Goal: Task Accomplishment & Management: Manage account settings

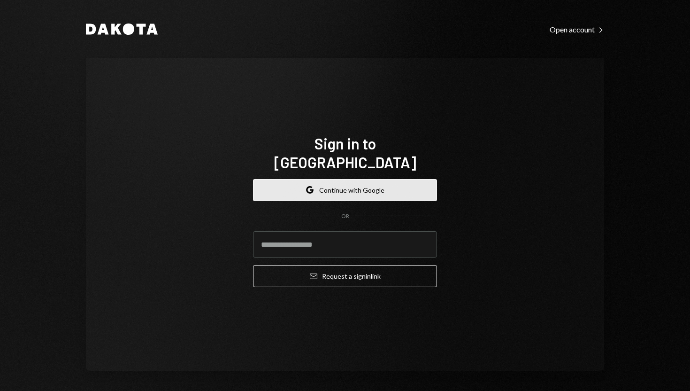
click at [367, 182] on button "Google Continue with Google" at bounding box center [345, 190] width 184 height 22
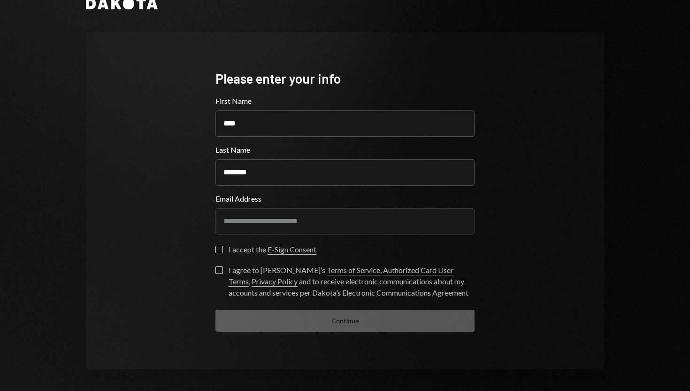
scroll to position [25, 0]
click at [220, 248] on label "I accept the E-Sign Consent" at bounding box center [266, 249] width 101 height 9
click at [220, 248] on button "I accept the E-Sign Consent" at bounding box center [220, 249] width 8 height 8
click at [216, 267] on button "I agree to Dakota’s Terms of Service , Authorized Card User Terms , Privacy Pol…" at bounding box center [220, 270] width 8 height 8
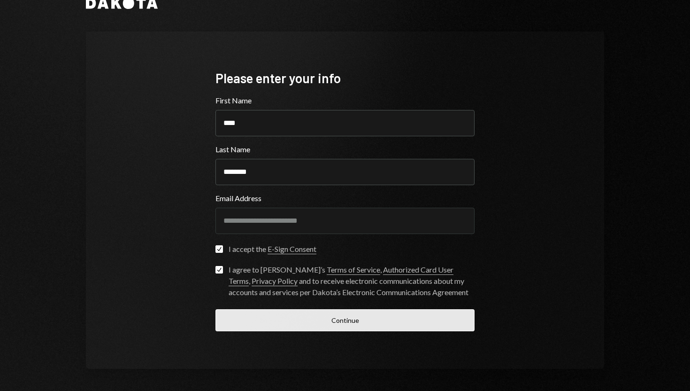
click at [258, 321] on button "Continue" at bounding box center [345, 320] width 259 height 22
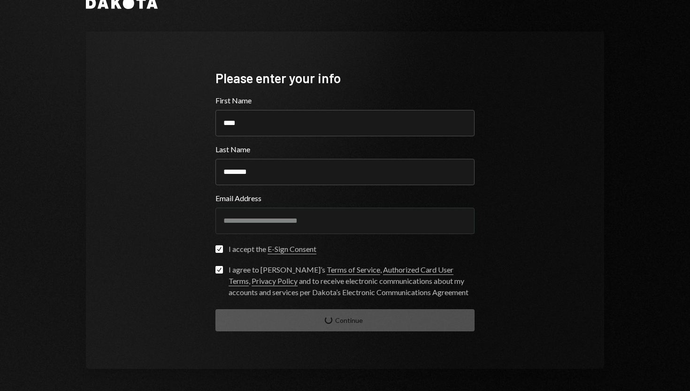
scroll to position [0, 0]
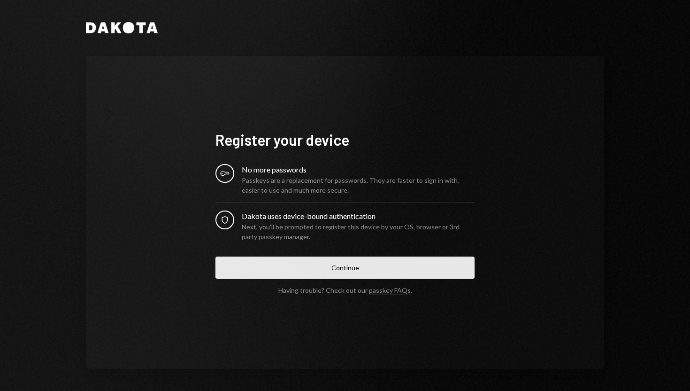
click at [285, 270] on button "Continue" at bounding box center [345, 267] width 259 height 22
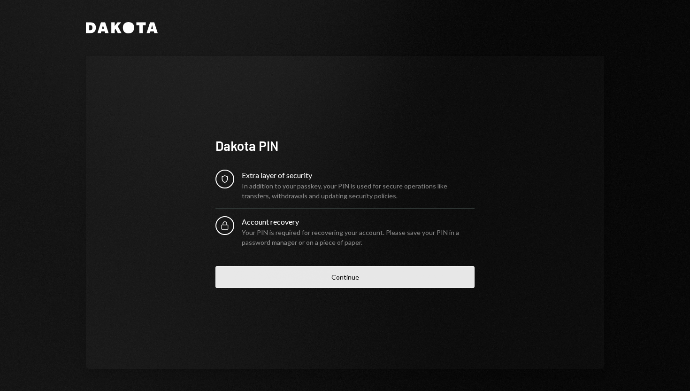
click at [371, 277] on button "Continue" at bounding box center [345, 277] width 259 height 22
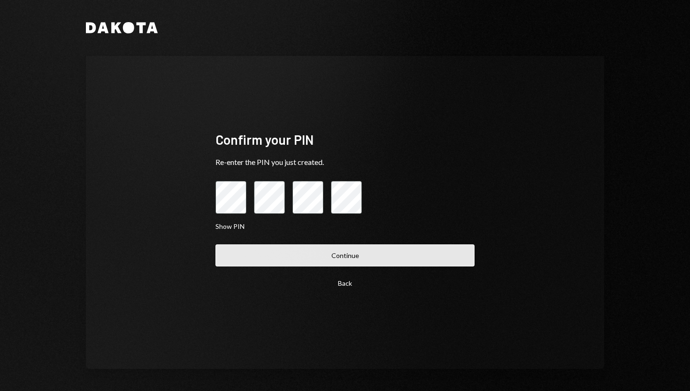
click at [373, 255] on button "Continue" at bounding box center [345, 255] width 259 height 22
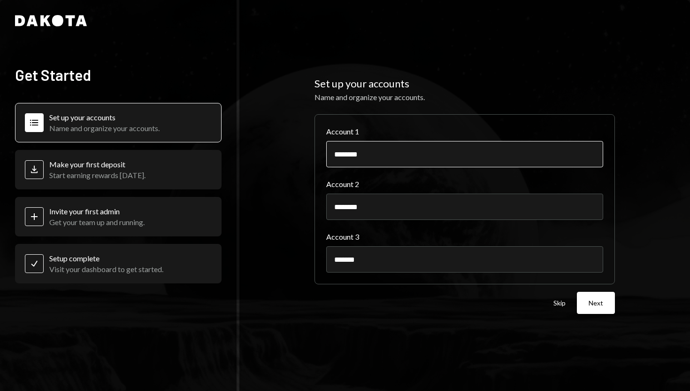
click at [382, 156] on input "********" at bounding box center [464, 154] width 277 height 26
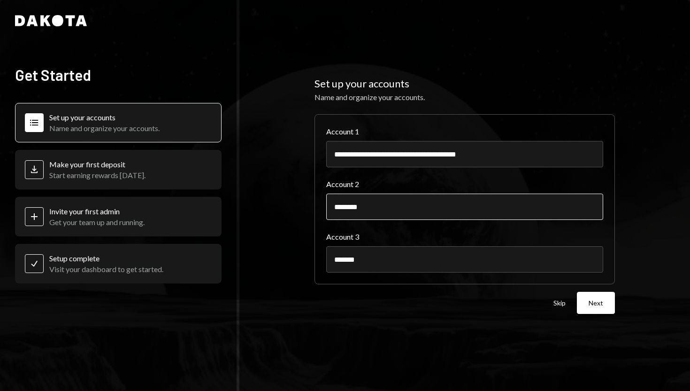
type input "**********"
click at [372, 202] on input "********" at bounding box center [464, 206] width 277 height 26
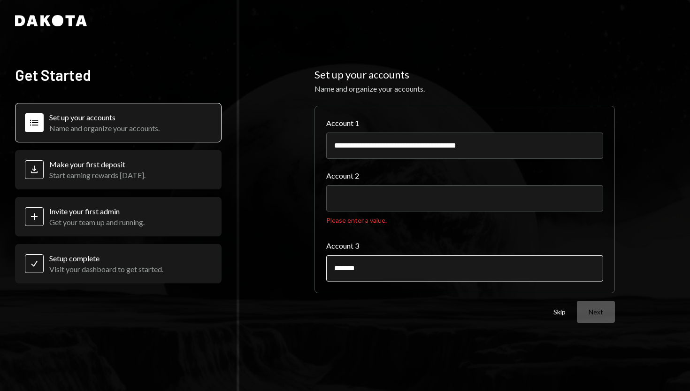
click at [370, 255] on input "*******" at bounding box center [464, 268] width 277 height 26
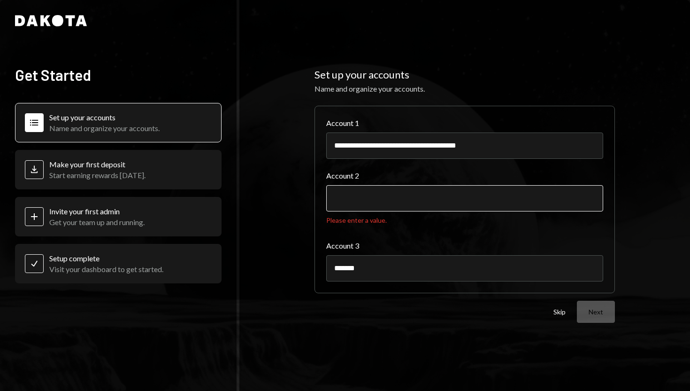
click at [371, 202] on input "Account 2" at bounding box center [464, 198] width 277 height 26
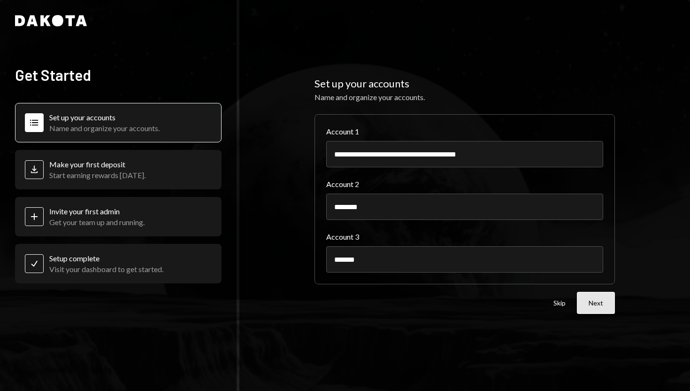
type input "********"
click at [593, 301] on button "Next" at bounding box center [596, 303] width 38 height 22
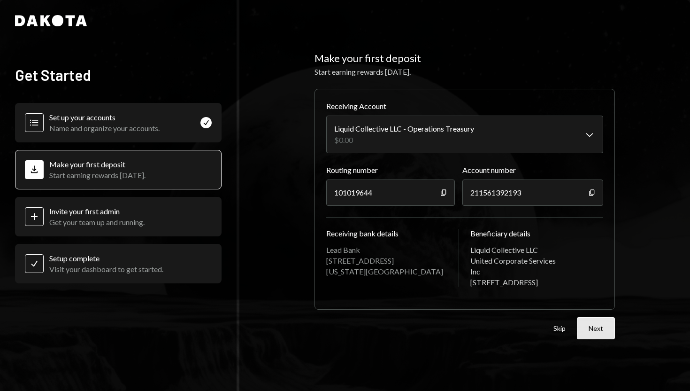
click at [586, 324] on button "Next" at bounding box center [596, 328] width 38 height 22
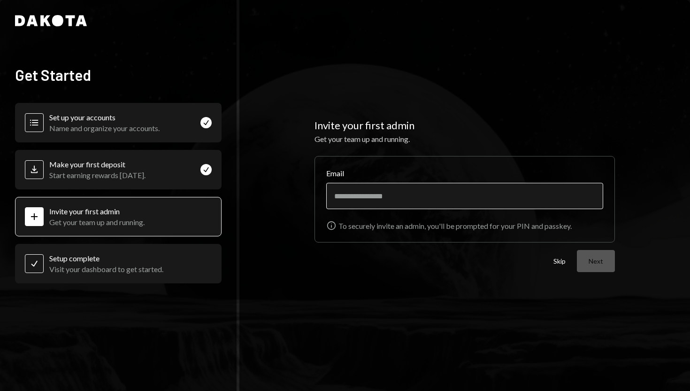
click at [396, 206] on input "Email" at bounding box center [464, 196] width 277 height 26
click at [398, 200] on input "Email" at bounding box center [464, 196] width 277 height 26
click at [404, 275] on div "Invite your first admin Get your team up and running. Email Info To securely in…" at bounding box center [464, 195] width 451 height 391
click at [383, 201] on input "Email" at bounding box center [464, 196] width 277 height 26
type input "**********"
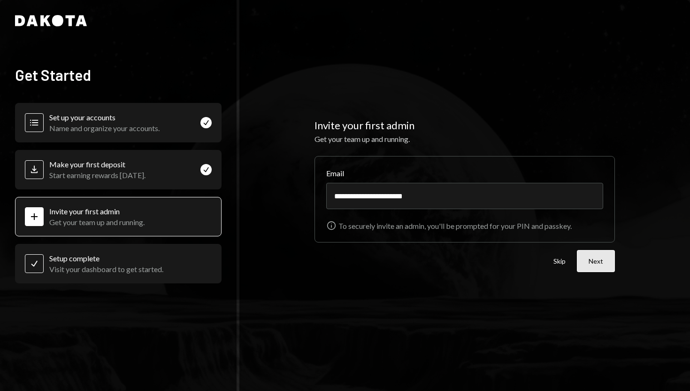
click at [593, 257] on button "Next" at bounding box center [596, 261] width 38 height 22
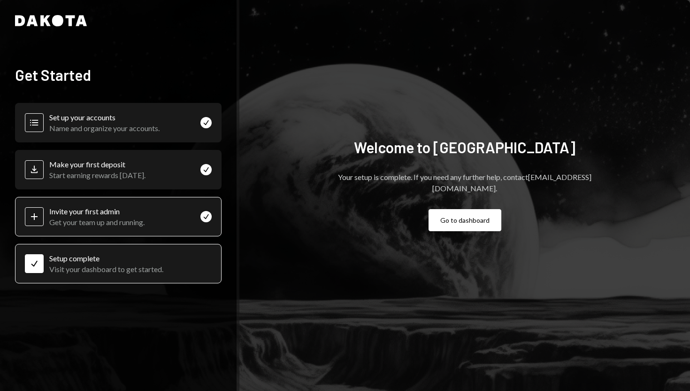
click at [170, 224] on div "Plus Invite your first admin Get your team up and running. Check" at bounding box center [118, 216] width 207 height 39
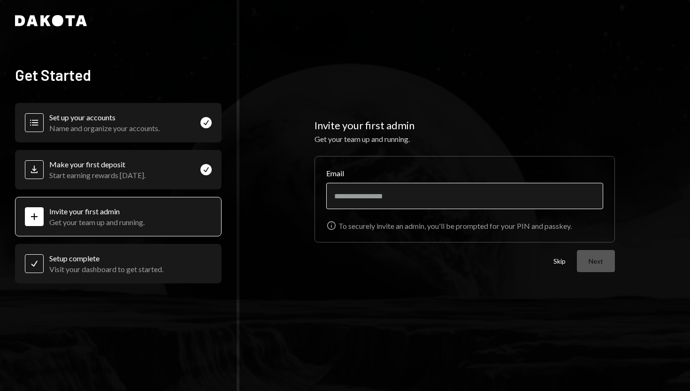
click at [373, 199] on input "Email" at bounding box center [464, 196] width 277 height 26
type input "**********"
click at [408, 279] on div "**********" at bounding box center [464, 195] width 451 height 391
click at [592, 255] on button "Next" at bounding box center [596, 261] width 38 height 22
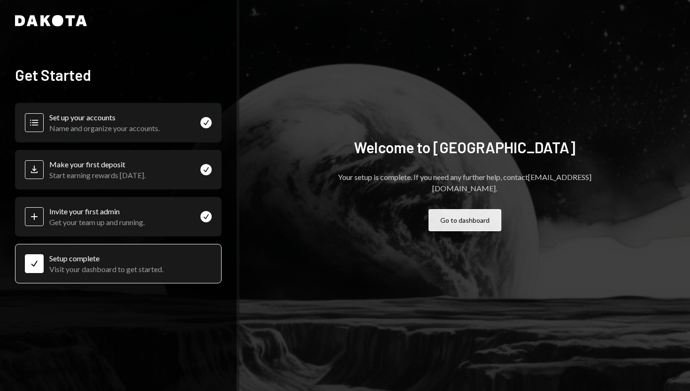
click at [444, 211] on button "Go to dashboard" at bounding box center [465, 220] width 73 height 22
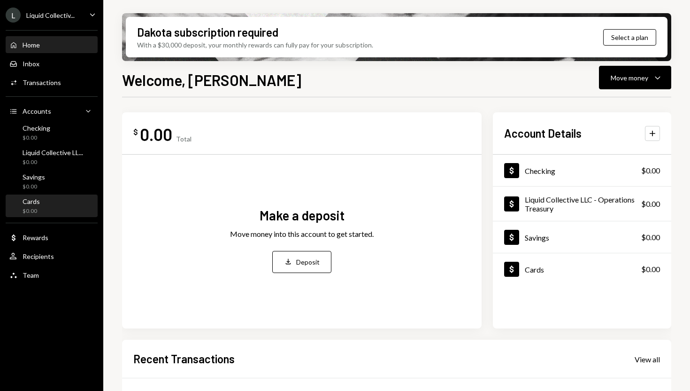
click at [41, 205] on div "Cards $0.00" at bounding box center [51, 206] width 85 height 18
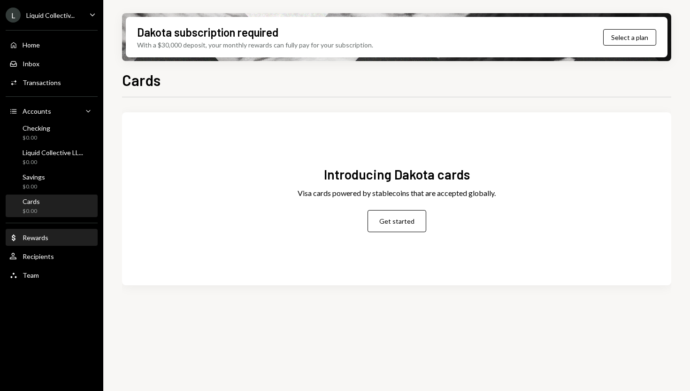
click at [61, 238] on div "Dollar Rewards" at bounding box center [51, 237] width 85 height 8
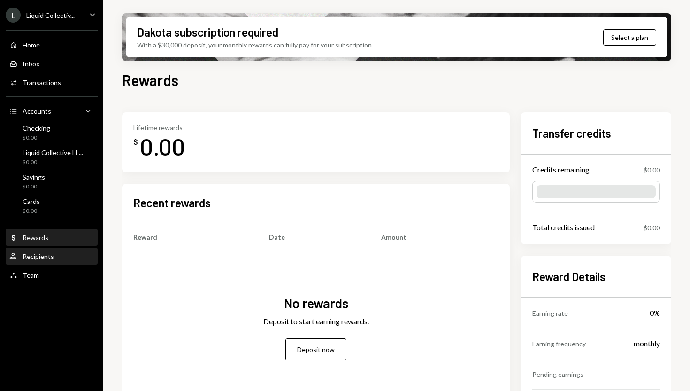
click at [54, 252] on div "User Recipients" at bounding box center [51, 256] width 85 height 8
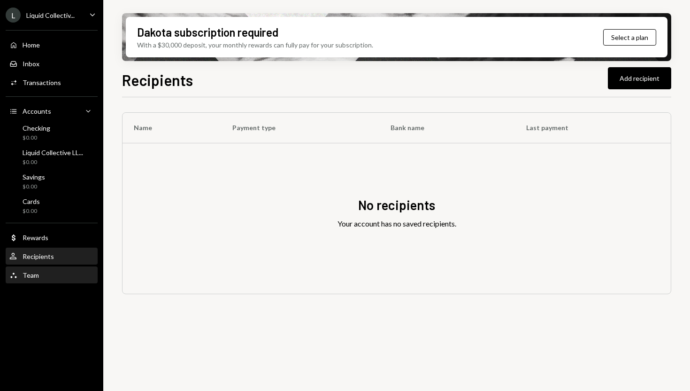
click at [49, 271] on div "Team Team" at bounding box center [51, 275] width 85 height 8
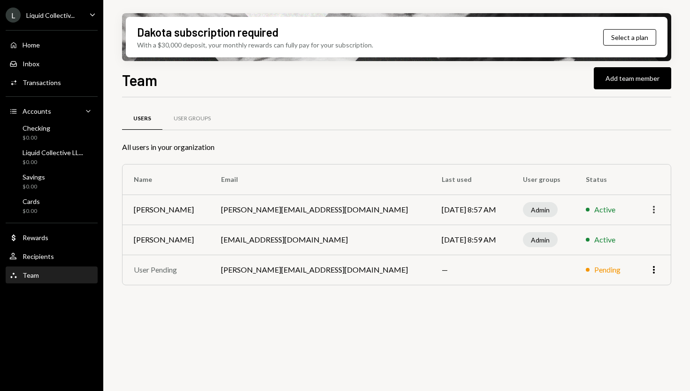
click at [656, 211] on icon "More" at bounding box center [653, 209] width 11 height 11
click at [594, 239] on div "Active" at bounding box center [604, 239] width 21 height 11
click at [296, 240] on td "cpeterson@alluvial.finance" at bounding box center [320, 239] width 221 height 30
click at [150, 239] on td "Chad Peterson" at bounding box center [166, 239] width 87 height 30
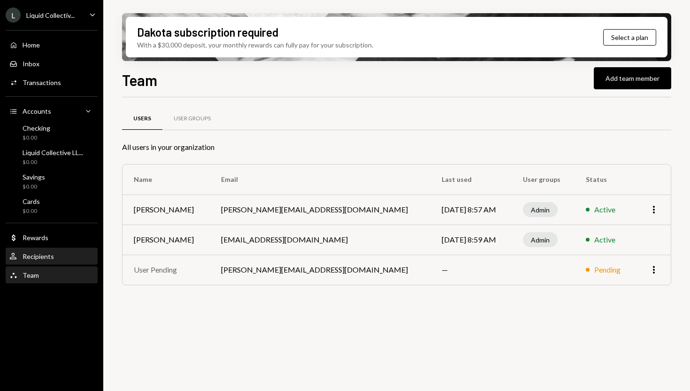
click at [65, 255] on div "User Recipients" at bounding box center [51, 256] width 85 height 8
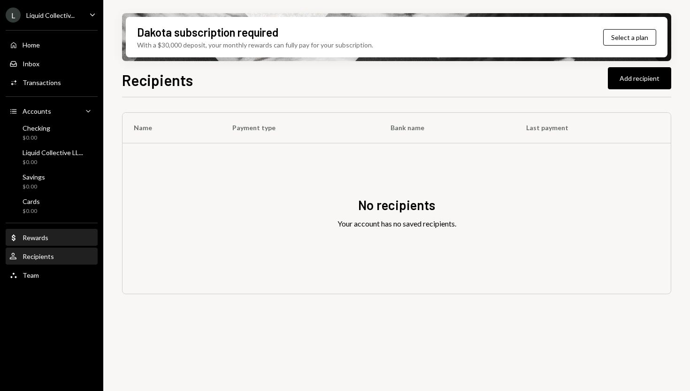
click at [62, 238] on div "Dollar Rewards" at bounding box center [51, 237] width 85 height 8
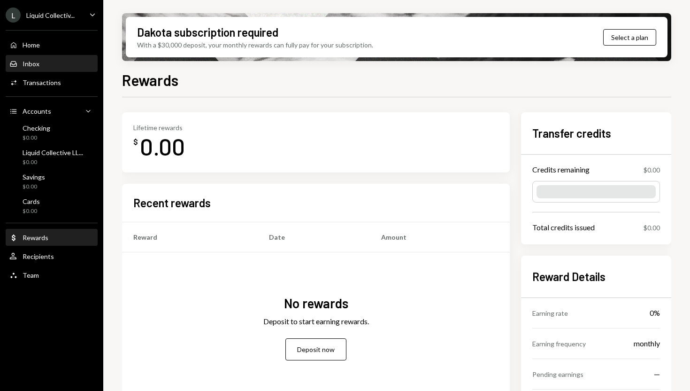
click at [51, 66] on div "Inbox Inbox" at bounding box center [51, 64] width 85 height 8
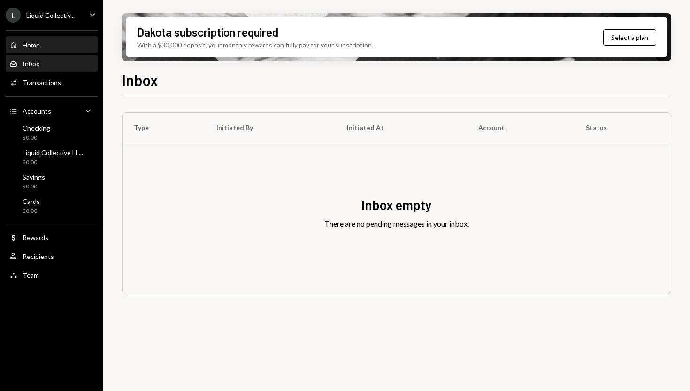
click at [46, 47] on div "Home Home" at bounding box center [51, 45] width 85 height 8
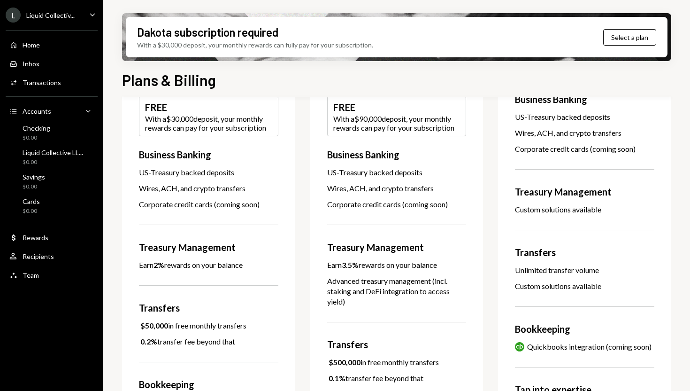
scroll to position [86, 0]
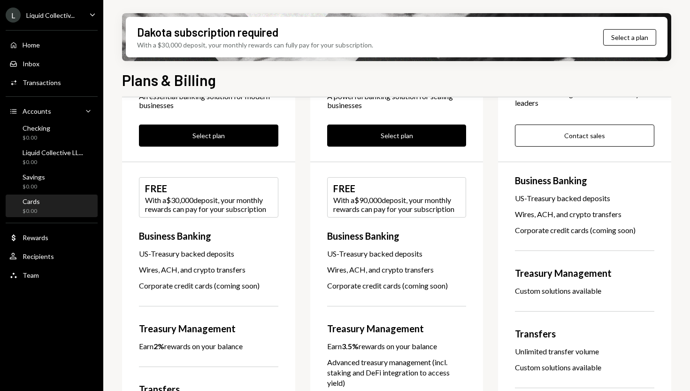
click at [50, 199] on div "Cards $0.00" at bounding box center [51, 206] width 85 height 18
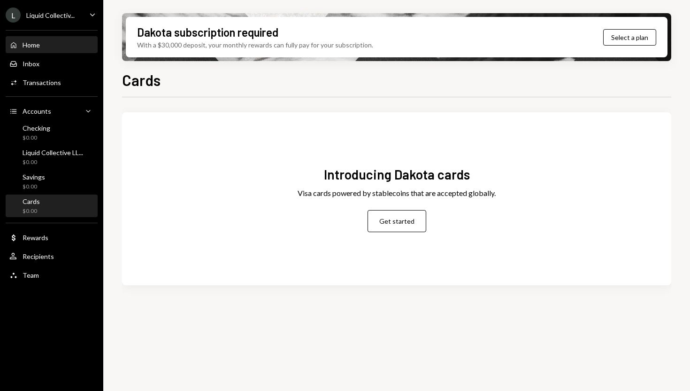
click at [63, 46] on div "Home Home" at bounding box center [51, 45] width 85 height 8
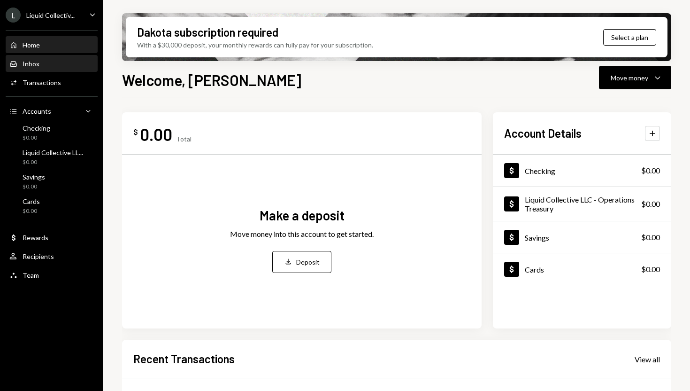
click at [59, 68] on div "Inbox Inbox" at bounding box center [51, 64] width 85 height 16
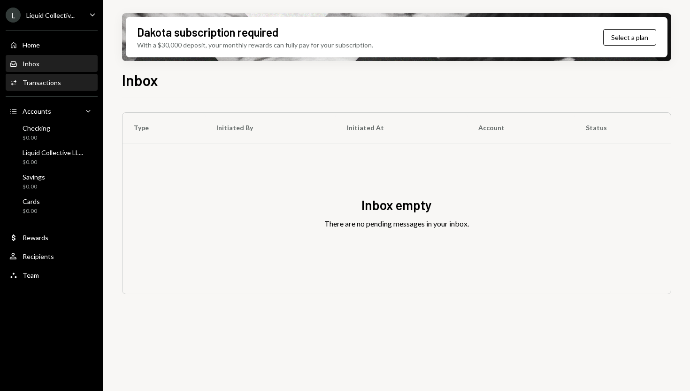
click at [56, 81] on div "Transactions" at bounding box center [42, 82] width 39 height 8
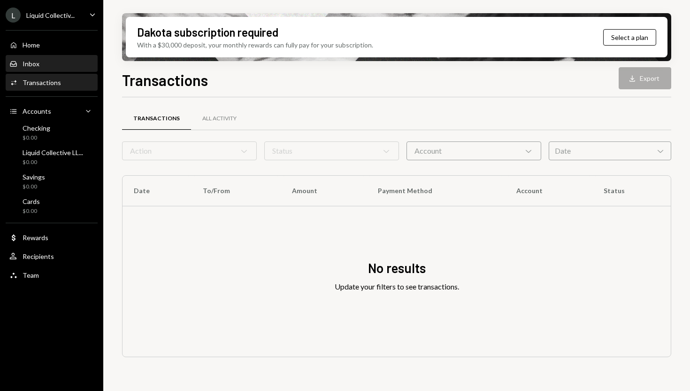
click at [53, 62] on div "Inbox Inbox" at bounding box center [51, 64] width 85 height 8
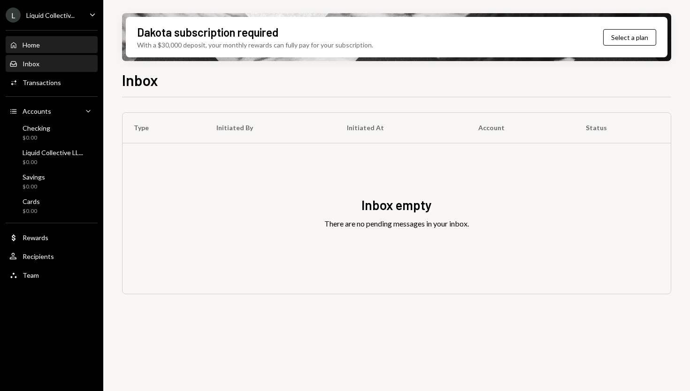
click at [54, 42] on div "Home Home" at bounding box center [51, 45] width 85 height 8
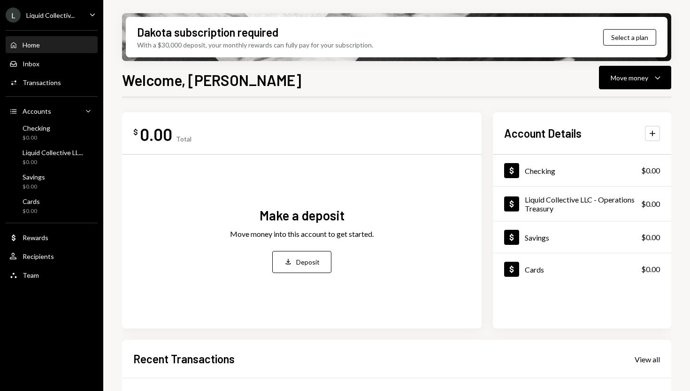
scroll to position [77, 0]
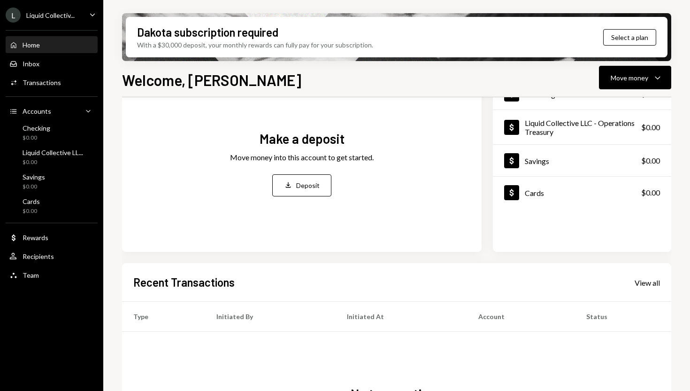
click at [56, 16] on div "Liquid Collectiv..." at bounding box center [50, 15] width 48 height 8
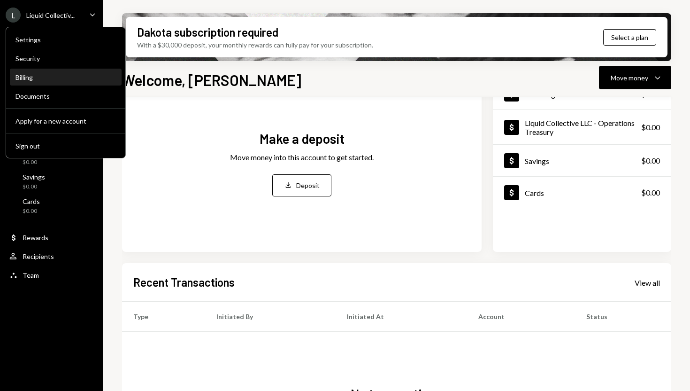
click at [41, 77] on div "Billing" at bounding box center [65, 77] width 100 height 8
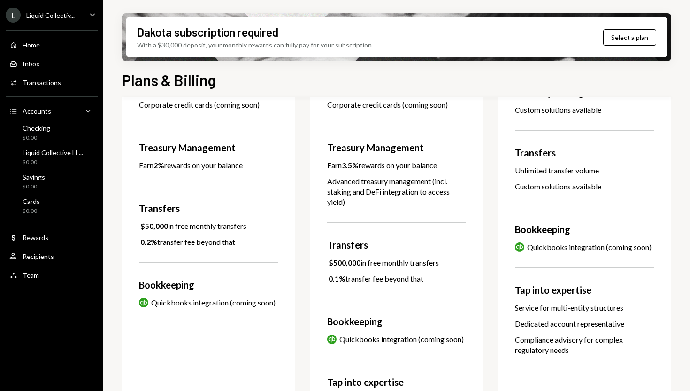
scroll to position [266, 0]
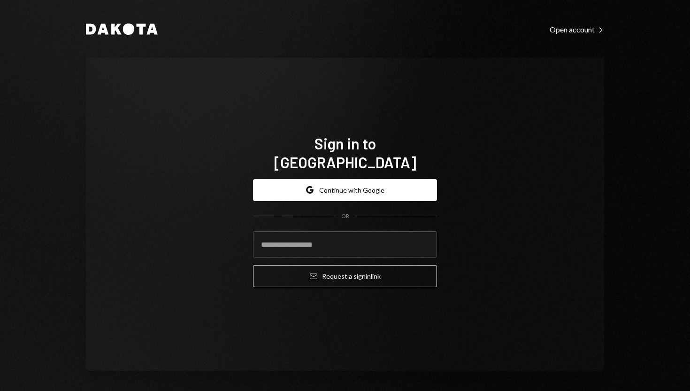
type input "**********"
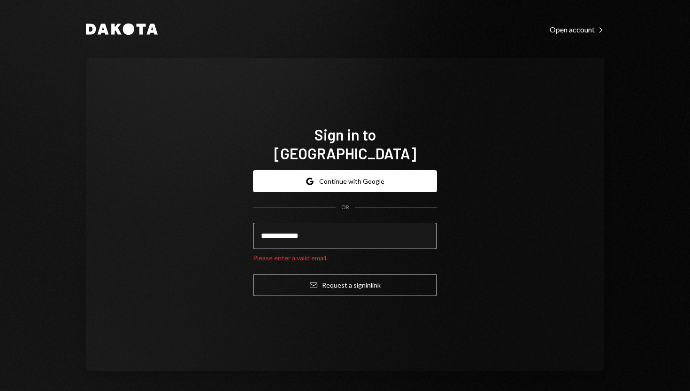
click at [302, 230] on input "**********" at bounding box center [345, 236] width 184 height 26
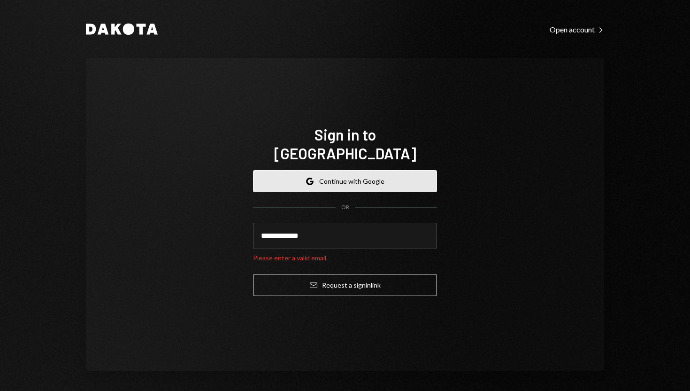
click at [315, 176] on button "Google Continue with Google" at bounding box center [345, 181] width 184 height 22
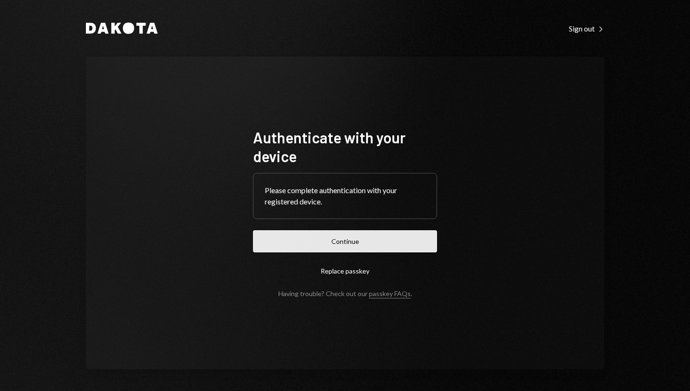
click at [317, 237] on button "Continue" at bounding box center [345, 241] width 184 height 22
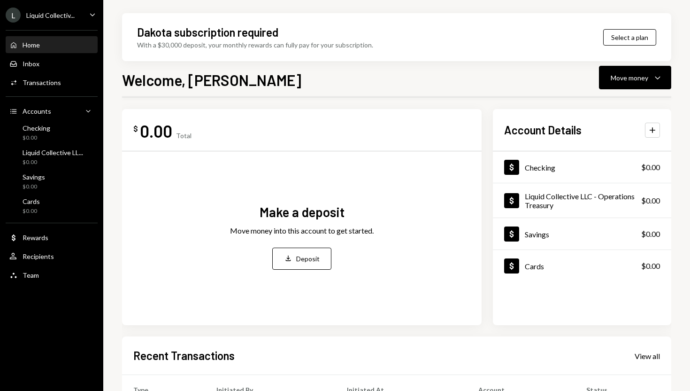
scroll to position [4, 0]
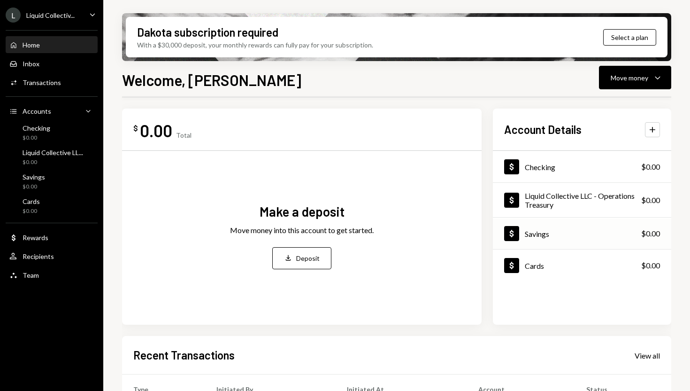
click at [525, 232] on div "Savings" at bounding box center [537, 233] width 24 height 9
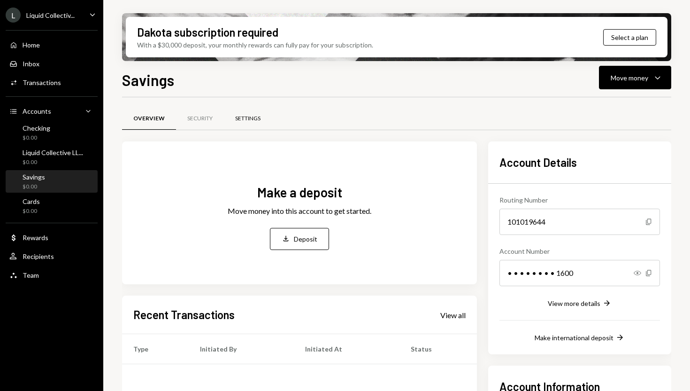
click at [242, 118] on div "Settings" at bounding box center [247, 119] width 25 height 8
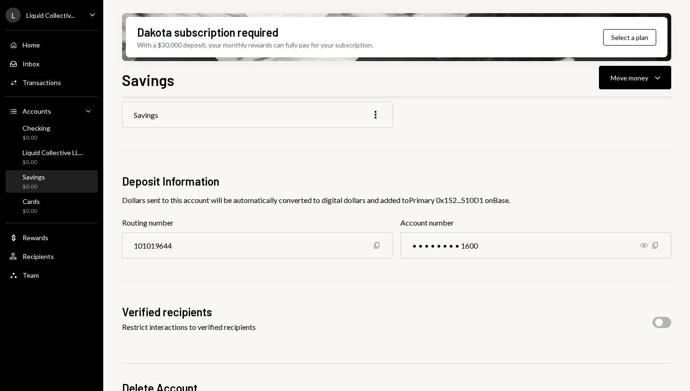
scroll to position [111, 0]
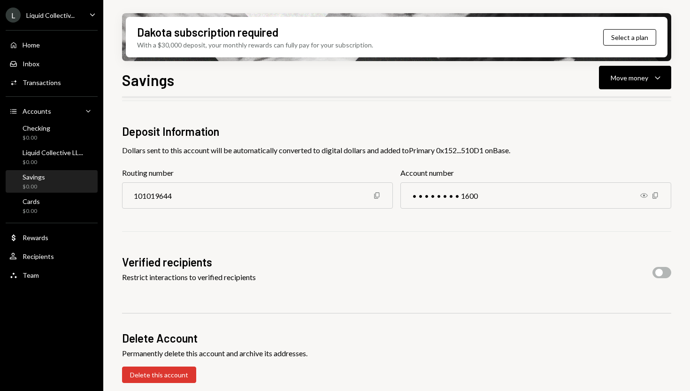
click at [660, 269] on span "button" at bounding box center [660, 273] width 8 height 8
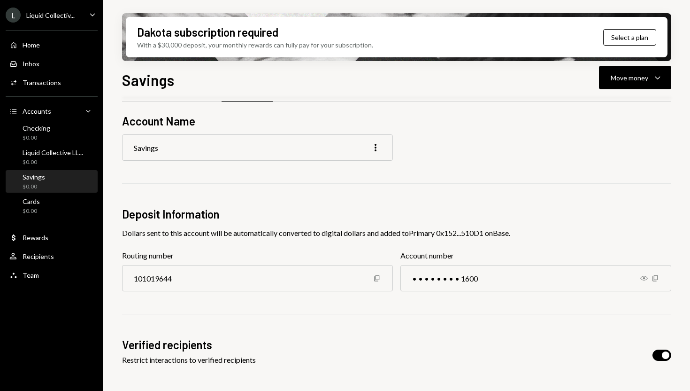
scroll to position [0, 0]
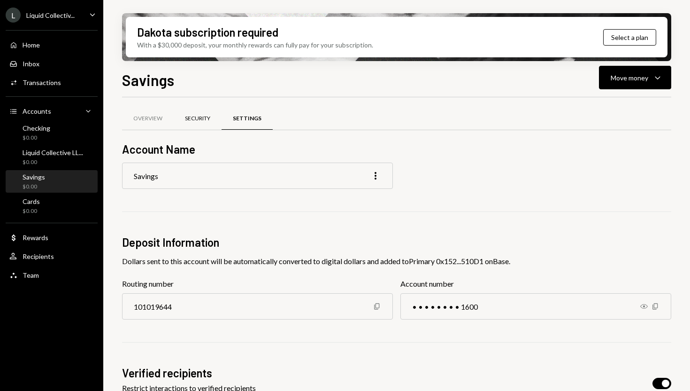
click at [197, 121] on div "Security" at bounding box center [197, 119] width 25 height 8
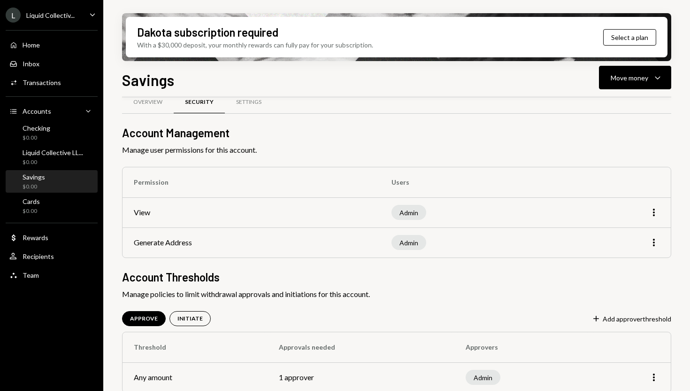
scroll to position [26, 0]
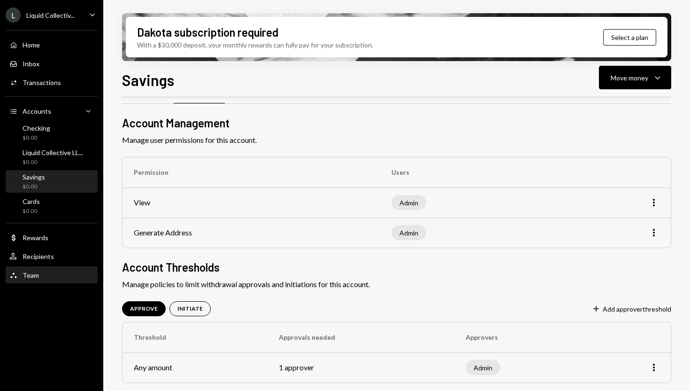
click at [41, 276] on div "Team Team" at bounding box center [51, 275] width 85 height 8
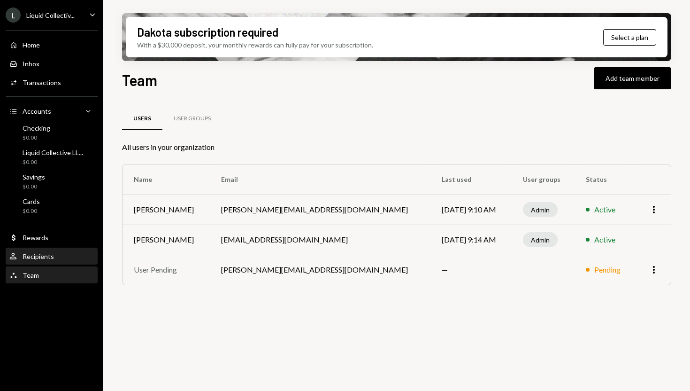
click at [50, 262] on div "User Recipients" at bounding box center [51, 256] width 85 height 16
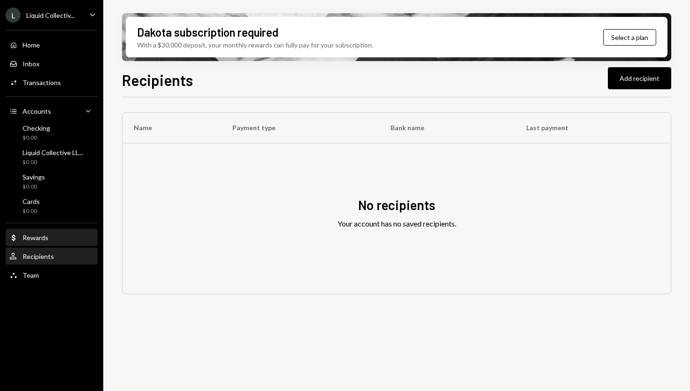
click at [55, 241] on div "Dollar Rewards" at bounding box center [51, 237] width 85 height 8
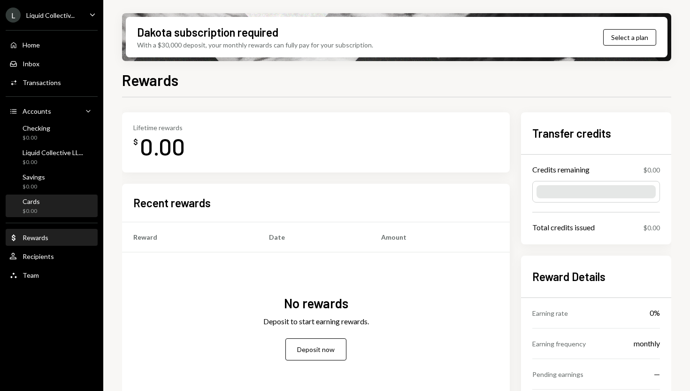
click at [54, 208] on div "Cards $0.00" at bounding box center [51, 206] width 85 height 18
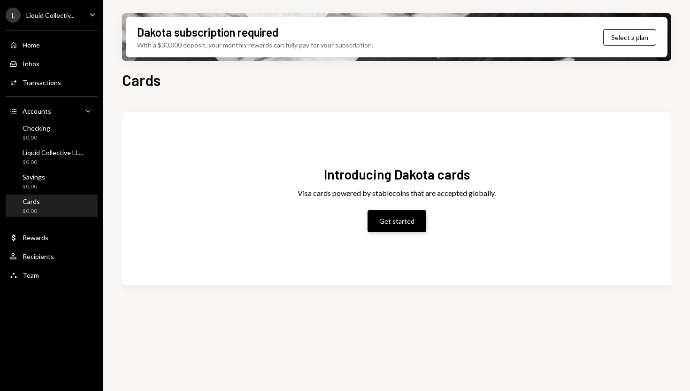
click at [398, 222] on button "Get started" at bounding box center [397, 221] width 59 height 22
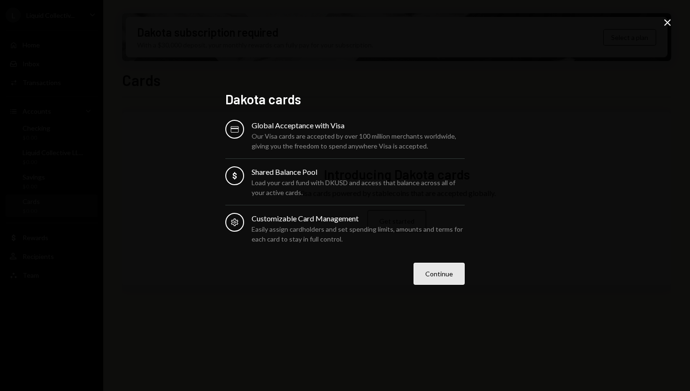
click at [445, 272] on button "Continue" at bounding box center [439, 273] width 51 height 22
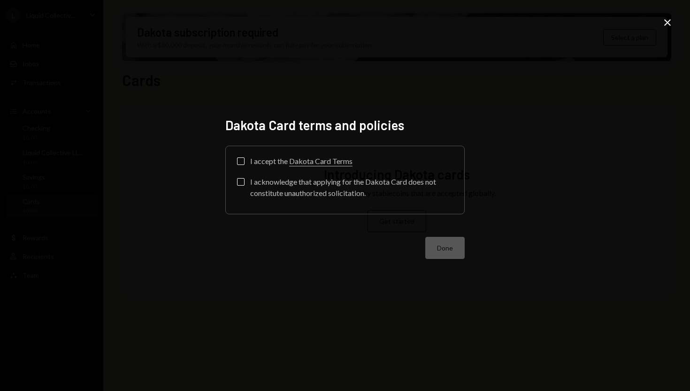
click at [669, 22] on icon "Close" at bounding box center [667, 22] width 11 height 11
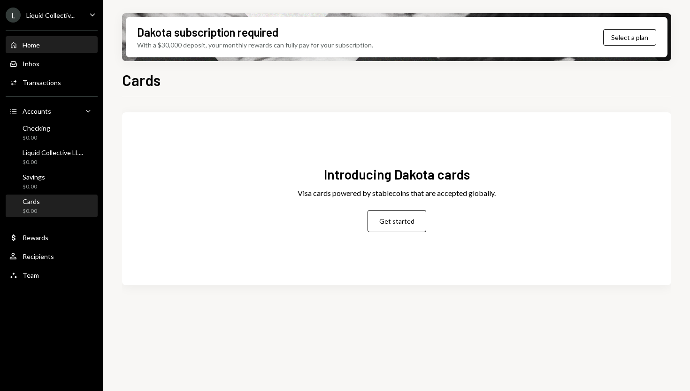
click at [54, 52] on div "Home Home" at bounding box center [51, 45] width 85 height 16
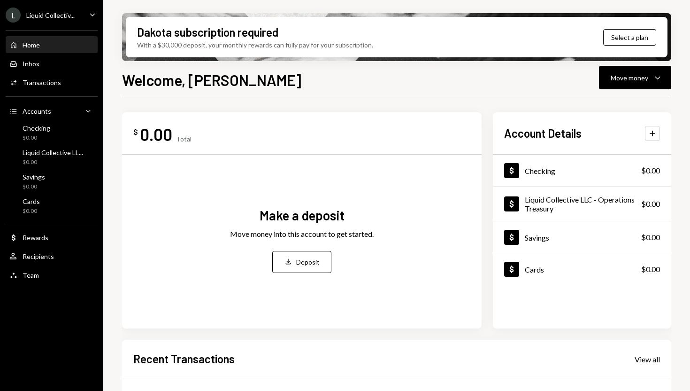
click at [17, 19] on div "L" at bounding box center [13, 15] width 15 height 15
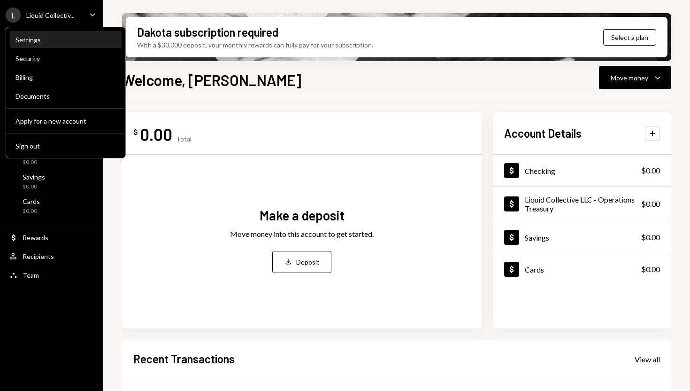
click at [29, 38] on div "Settings" at bounding box center [65, 40] width 100 height 8
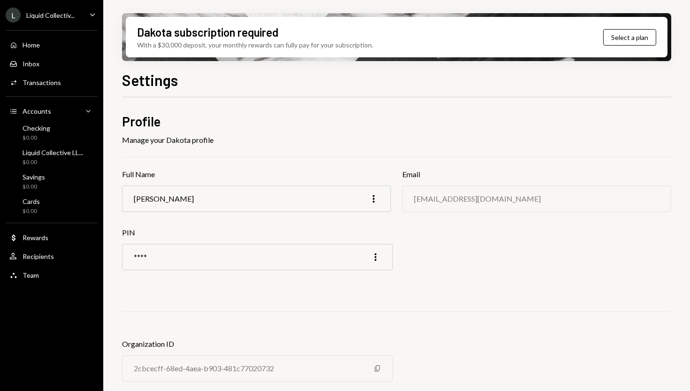
click at [425, 198] on div "cpeterson@alluvial.finance" at bounding box center [477, 198] width 127 height 9
